Goal: Task Accomplishment & Management: Complete application form

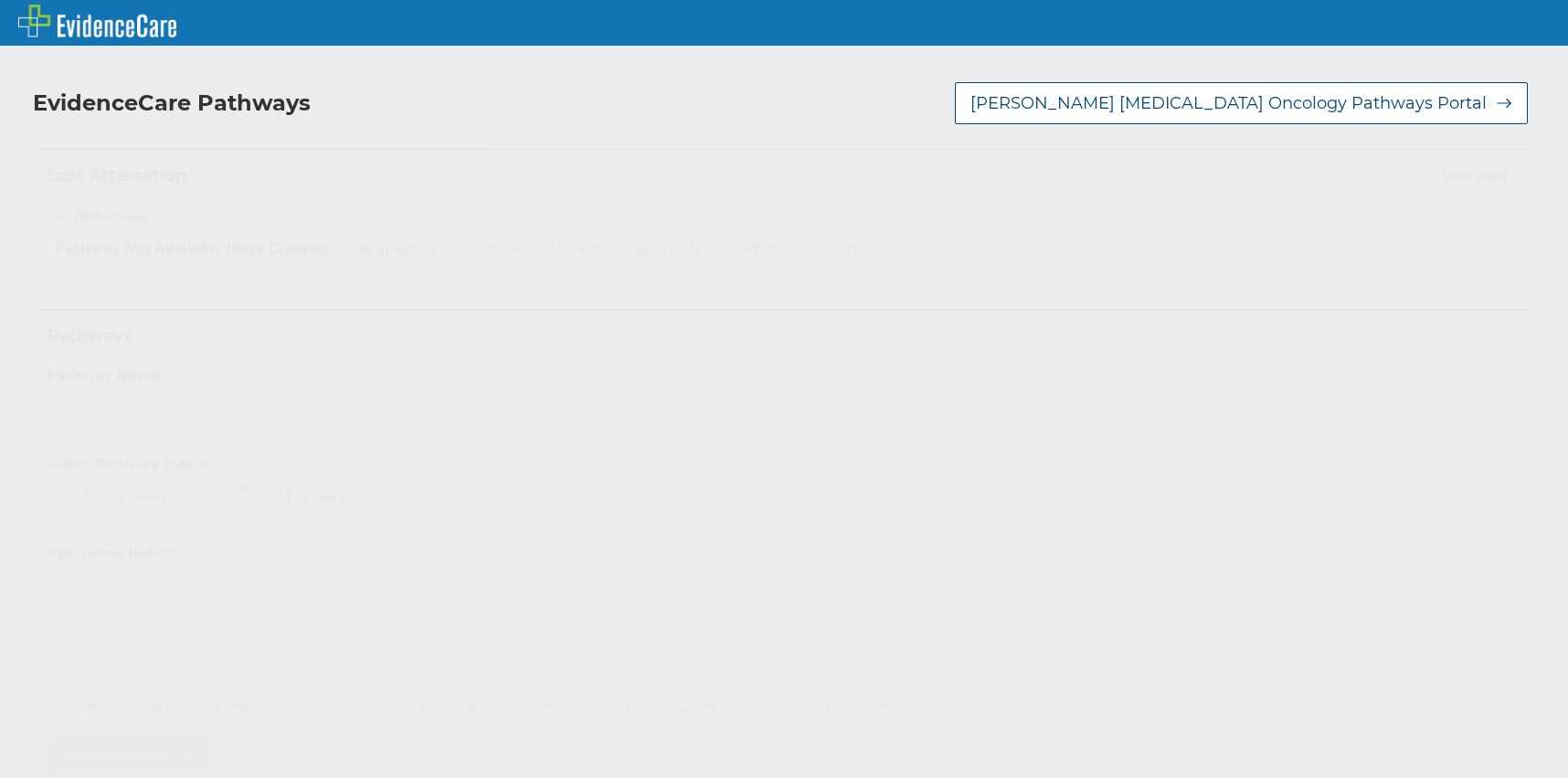
click at [134, 404] on div "Select..." at bounding box center [763, 406] width 1430 height 31
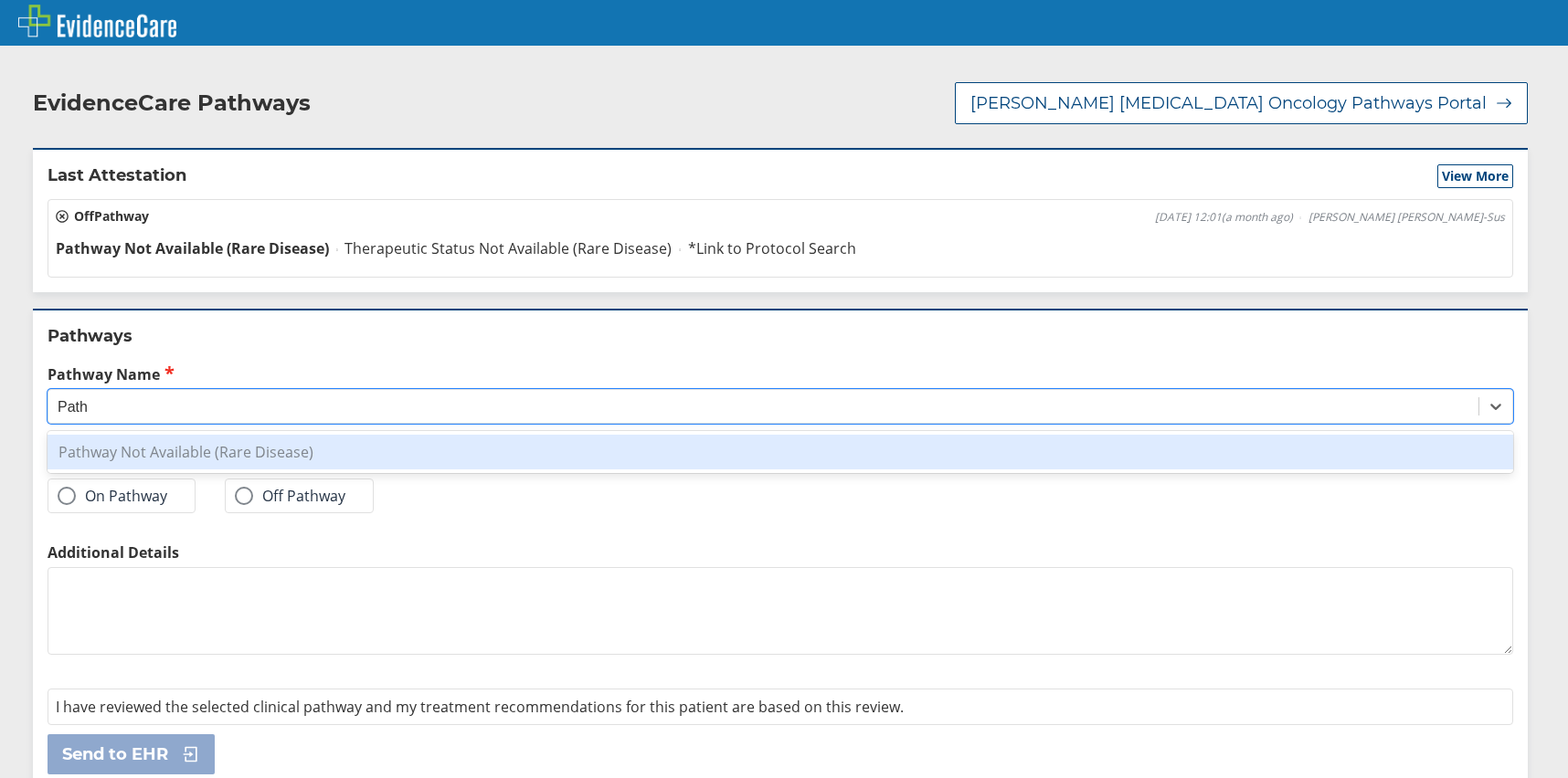
click at [150, 457] on div "Pathway Not Available (Rare Disease)" at bounding box center [780, 452] width 1466 height 35
type input "Path"
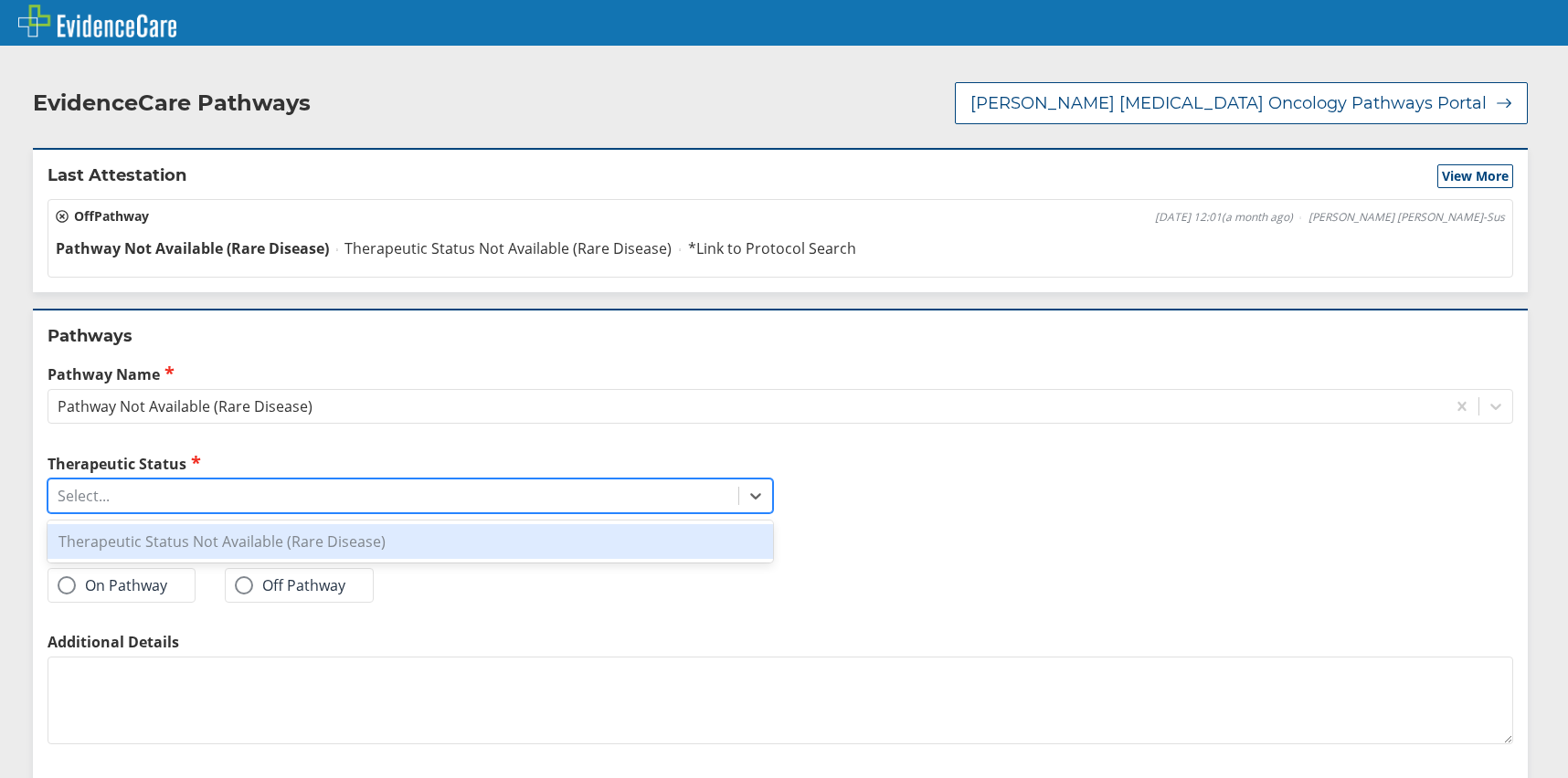
click at [136, 508] on div "Select..." at bounding box center [394, 495] width 690 height 31
click at [136, 537] on div "Therapeutic Status Not Available (Rare Disease)" at bounding box center [411, 541] width 726 height 35
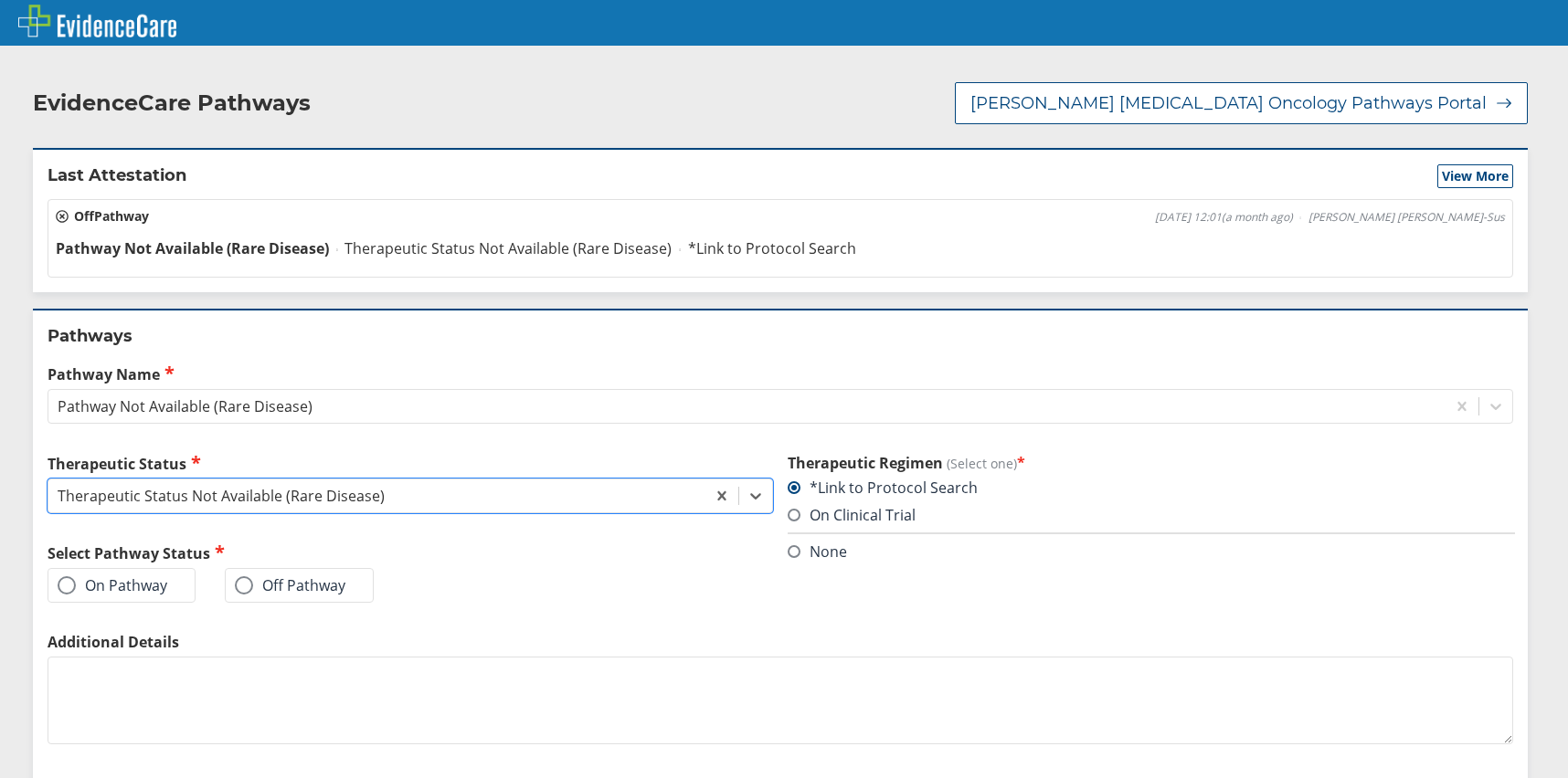
click at [243, 588] on span at bounding box center [243, 584] width 18 height 18
click at [0, 0] on input "Off Pathway" at bounding box center [0, 0] width 0 height 0
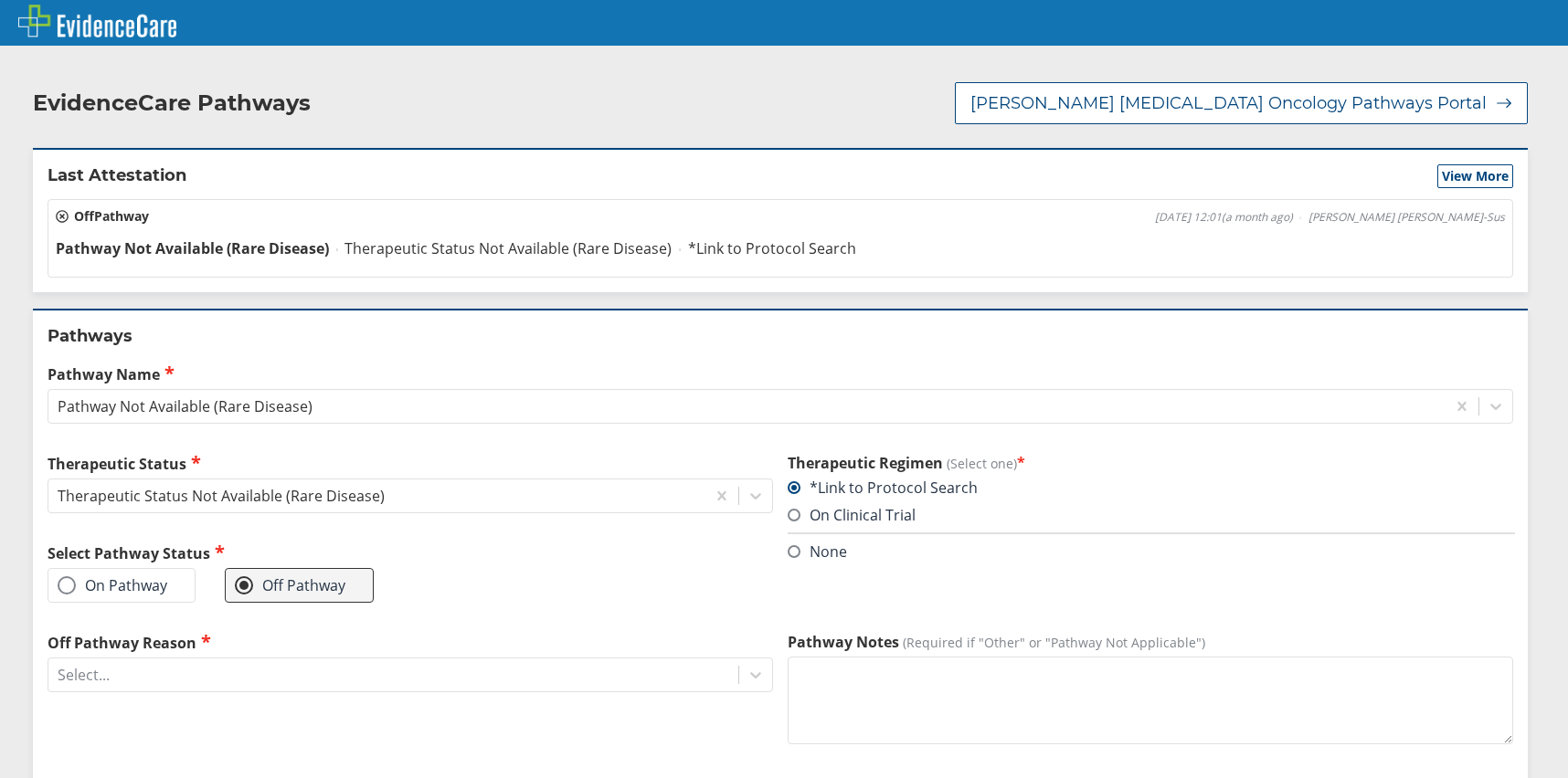
scroll to position [117, 0]
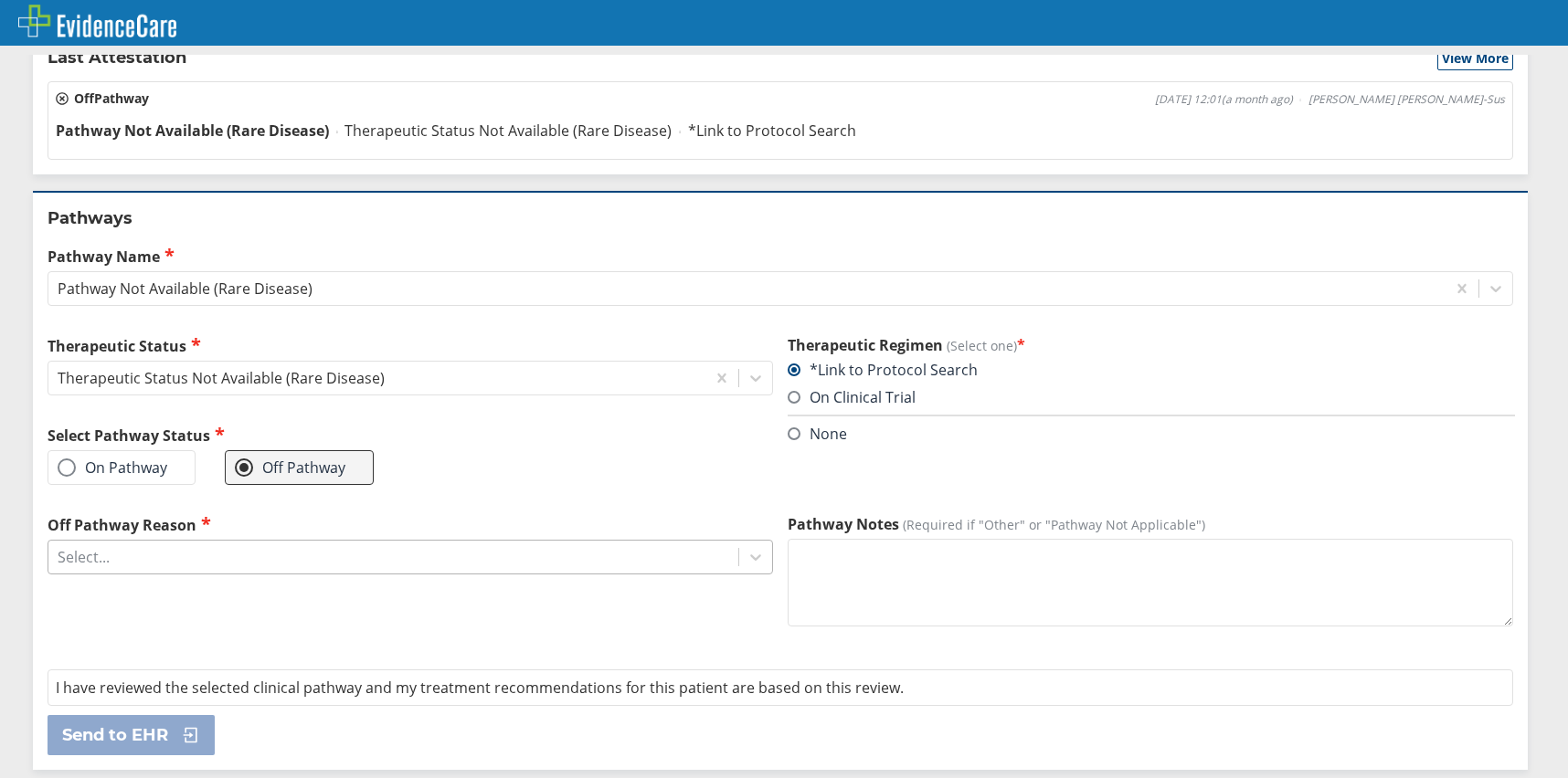
click at [262, 562] on div "Select..." at bounding box center [394, 556] width 690 height 31
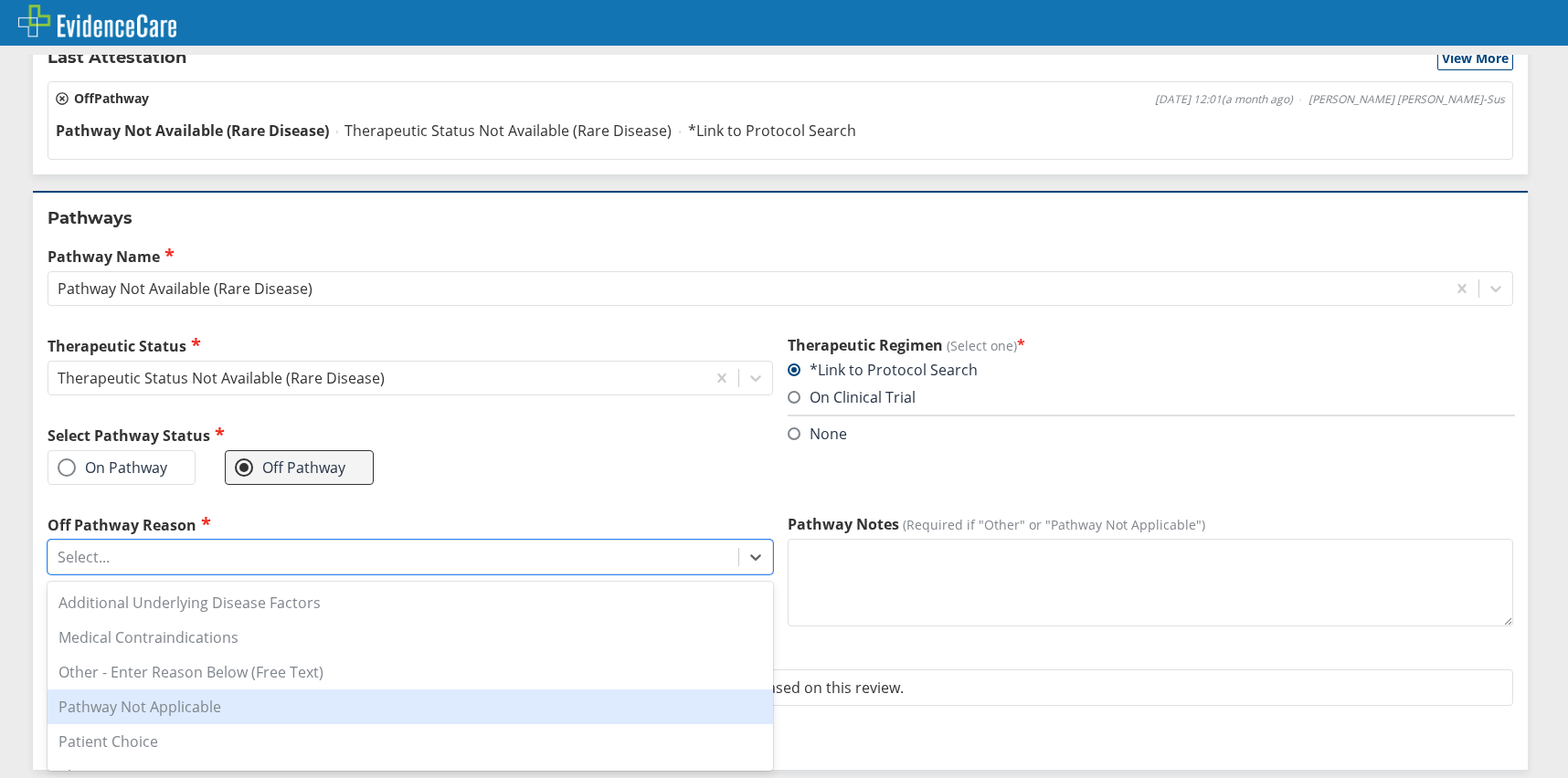
click at [224, 712] on div "Pathway Not Applicable" at bounding box center [411, 707] width 726 height 35
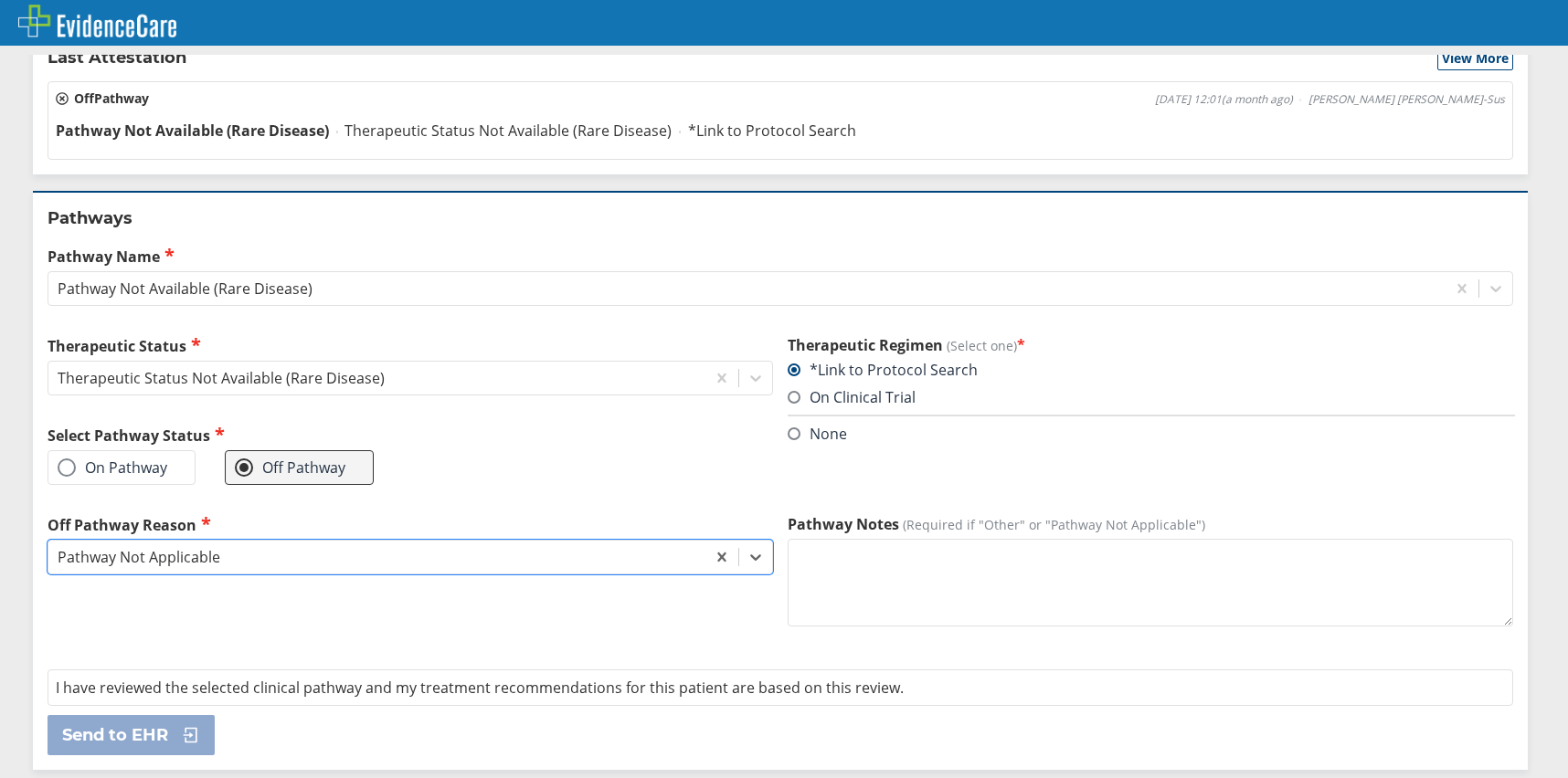
click at [904, 584] on textarea "Pathway Notes (Required if "Other" or "Pathway Not Applicable")" at bounding box center [1151, 582] width 726 height 87
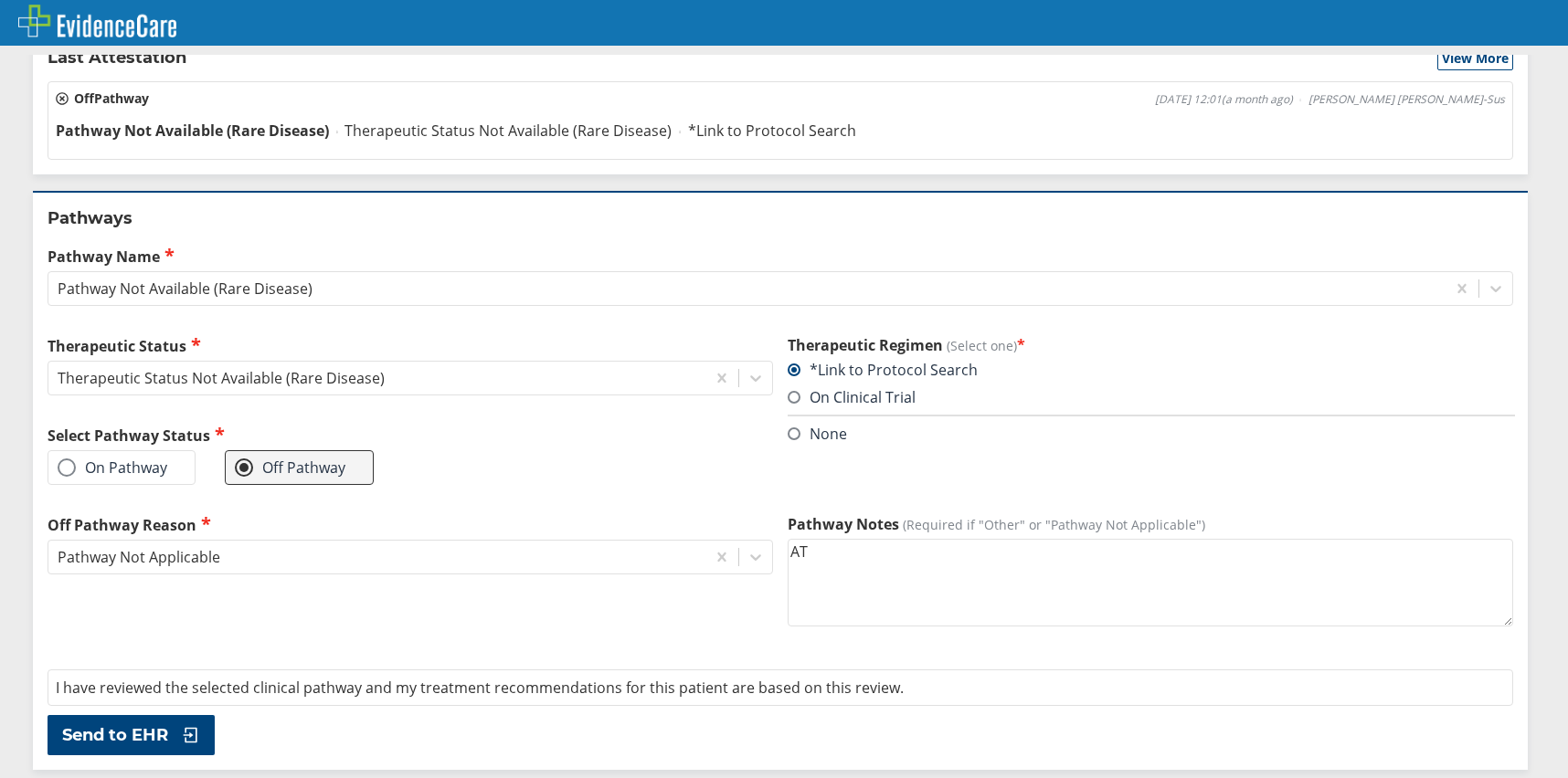
type textarea "A"
type textarea "Relapsed ATLL"
click at [167, 734] on span "Send to EHR" at bounding box center [115, 735] width 106 height 22
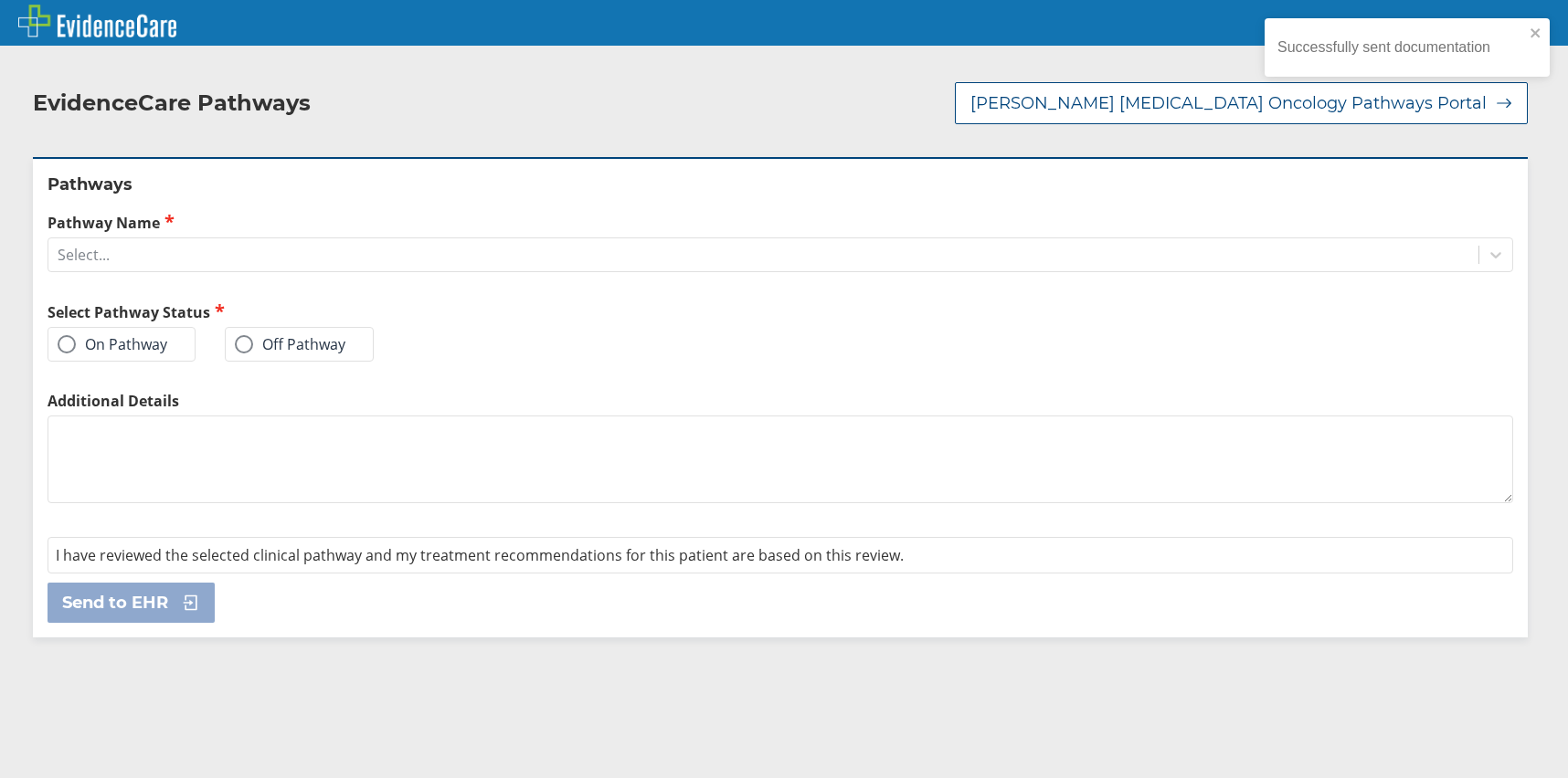
scroll to position [0, 0]
